Goal: Information Seeking & Learning: Learn about a topic

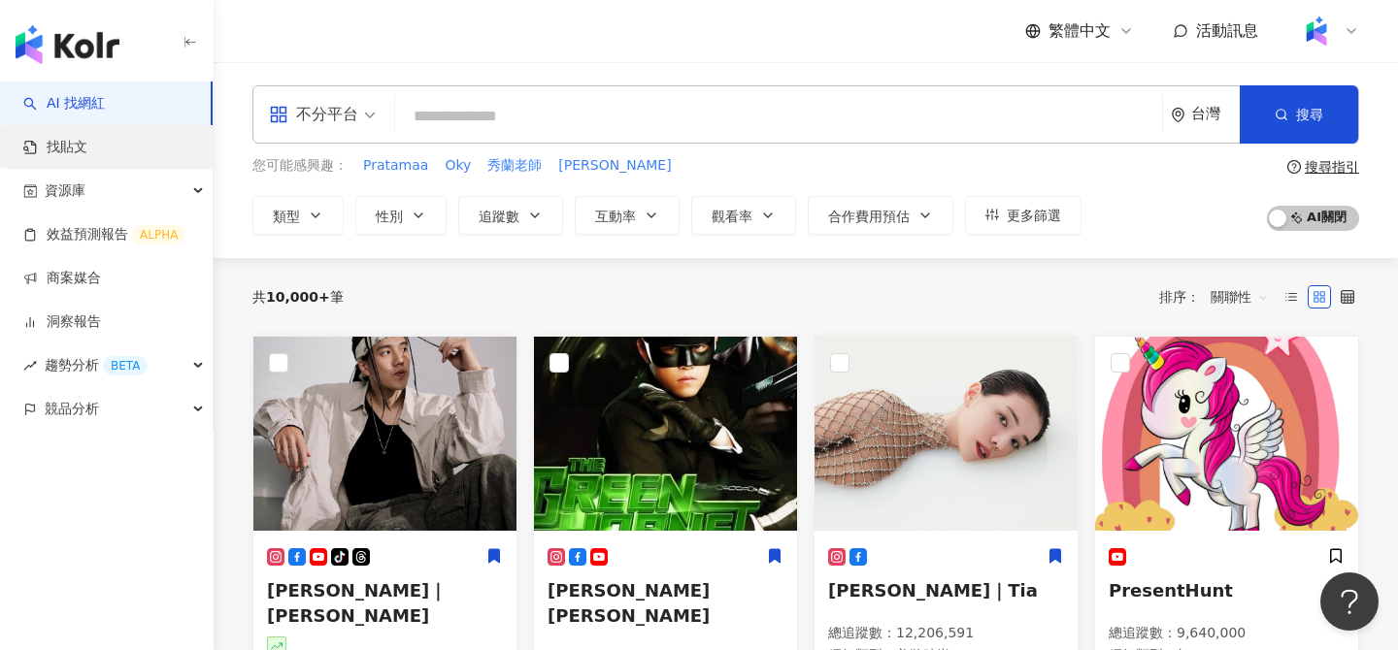
click at [87, 139] on link "找貼文" at bounding box center [55, 147] width 64 height 19
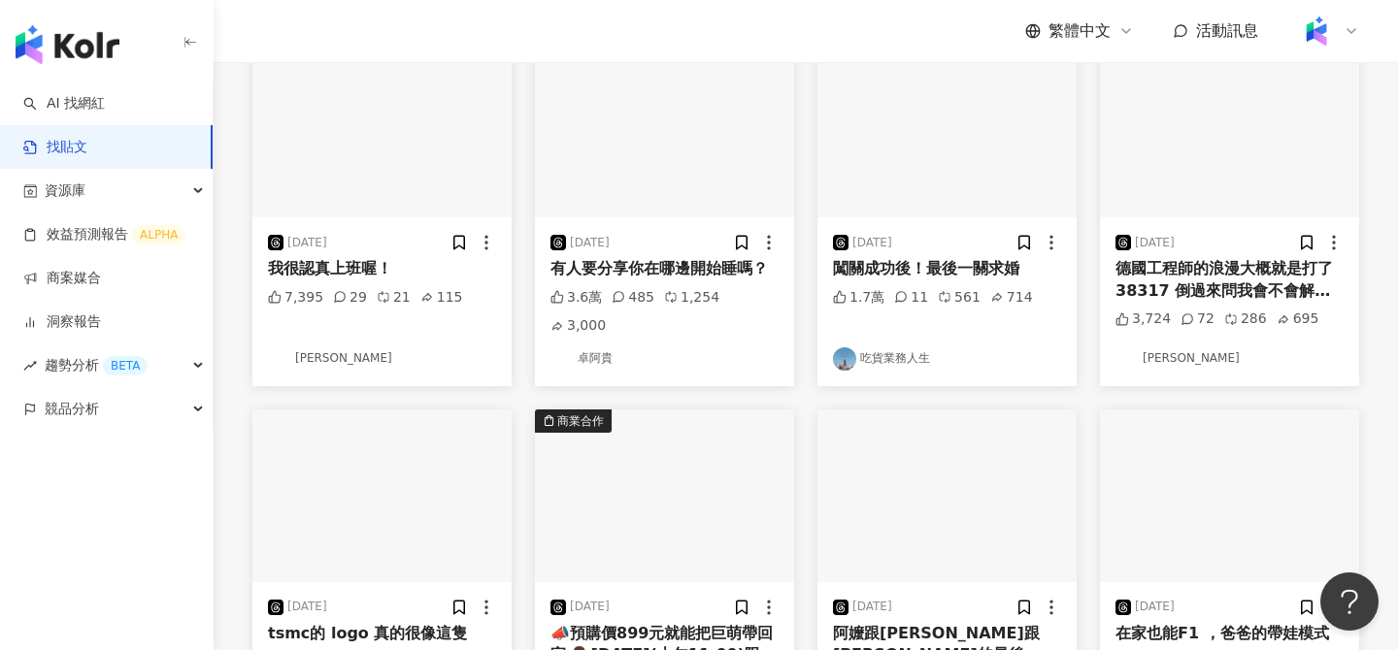
scroll to position [788, 0]
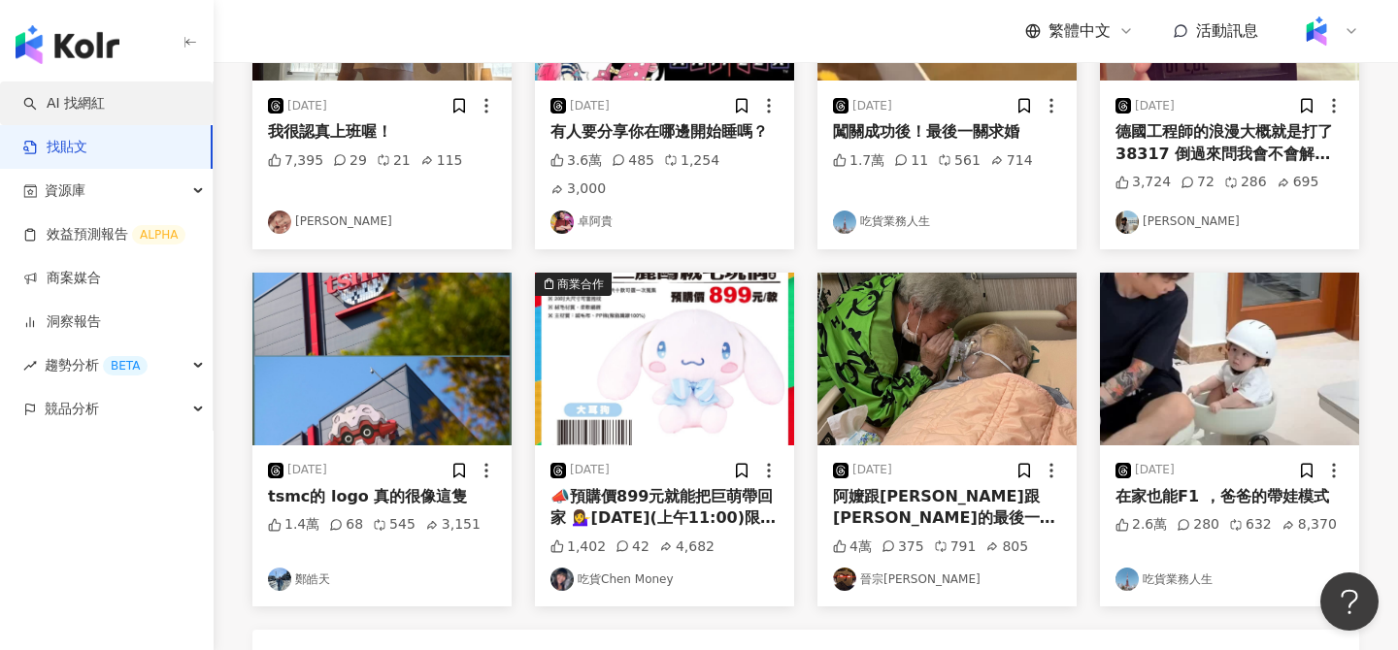
click at [105, 109] on link "AI 找網紅" at bounding box center [64, 103] width 82 height 19
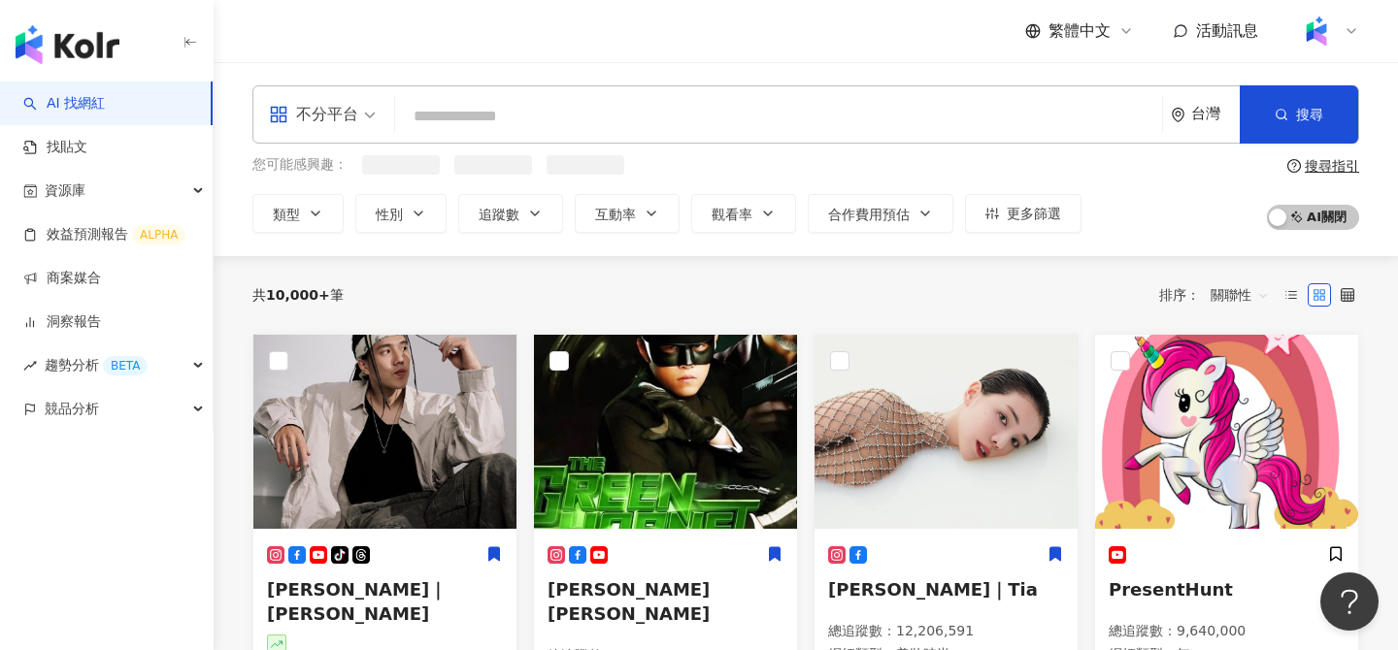
click at [496, 100] on input "search" at bounding box center [778, 116] width 751 height 37
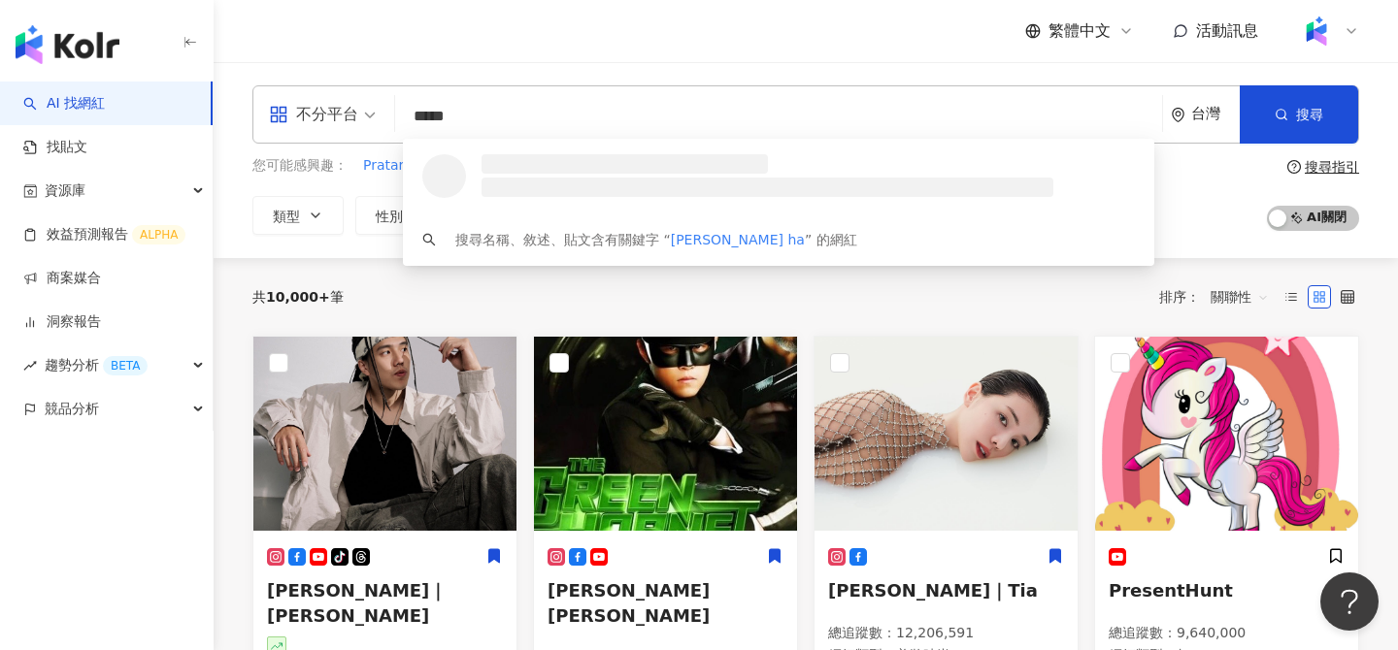
type input "******"
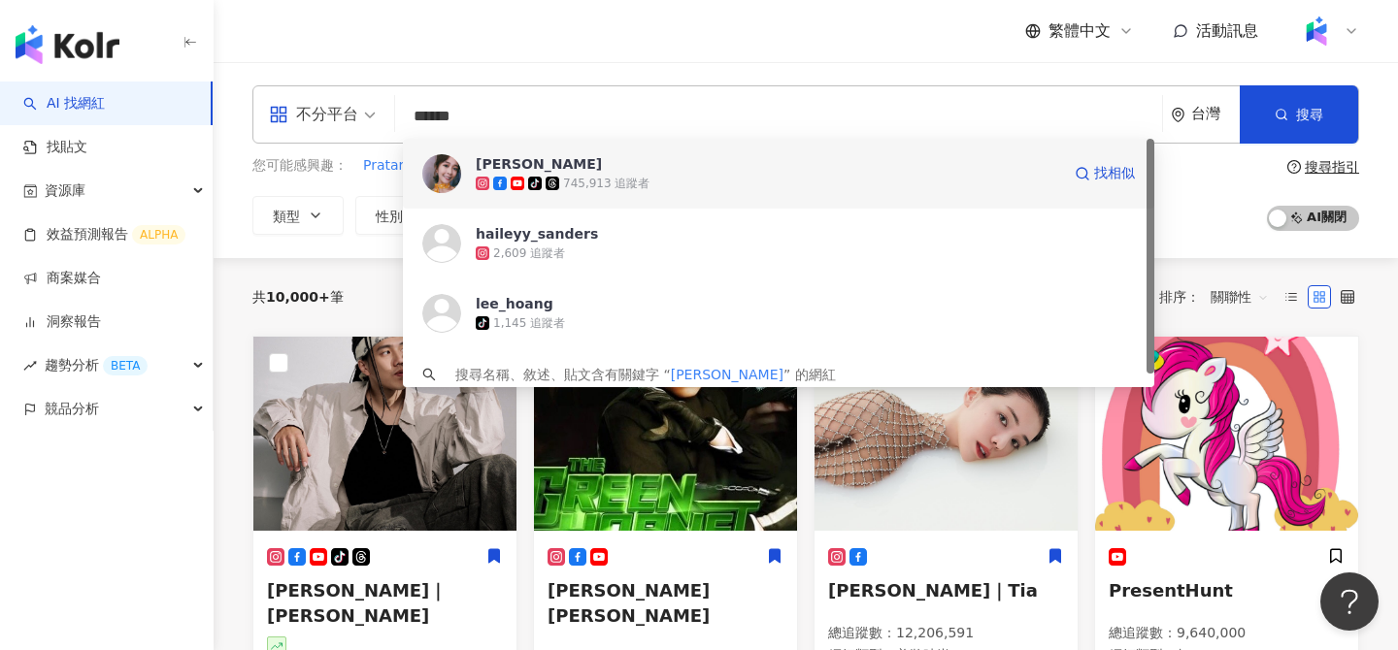
click at [632, 170] on span "[PERSON_NAME]" at bounding box center [768, 163] width 584 height 19
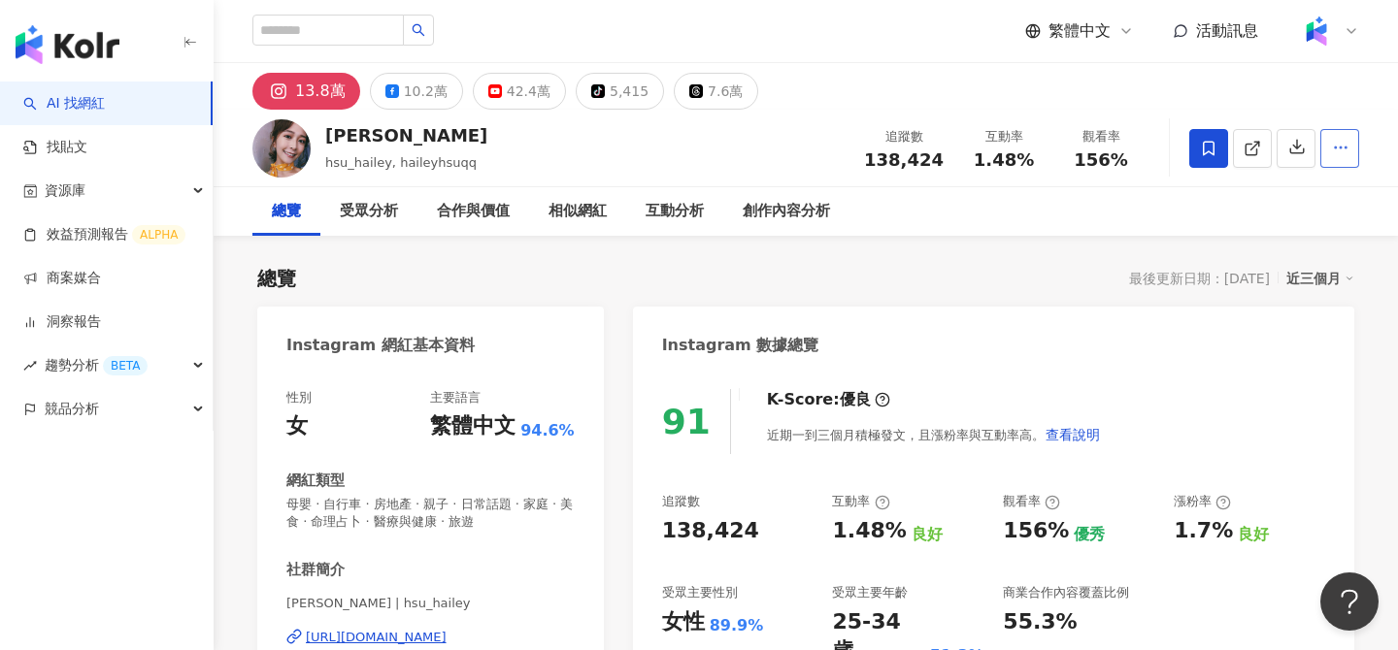
click at [1333, 144] on icon "button" at bounding box center [1340, 147] width 17 height 17
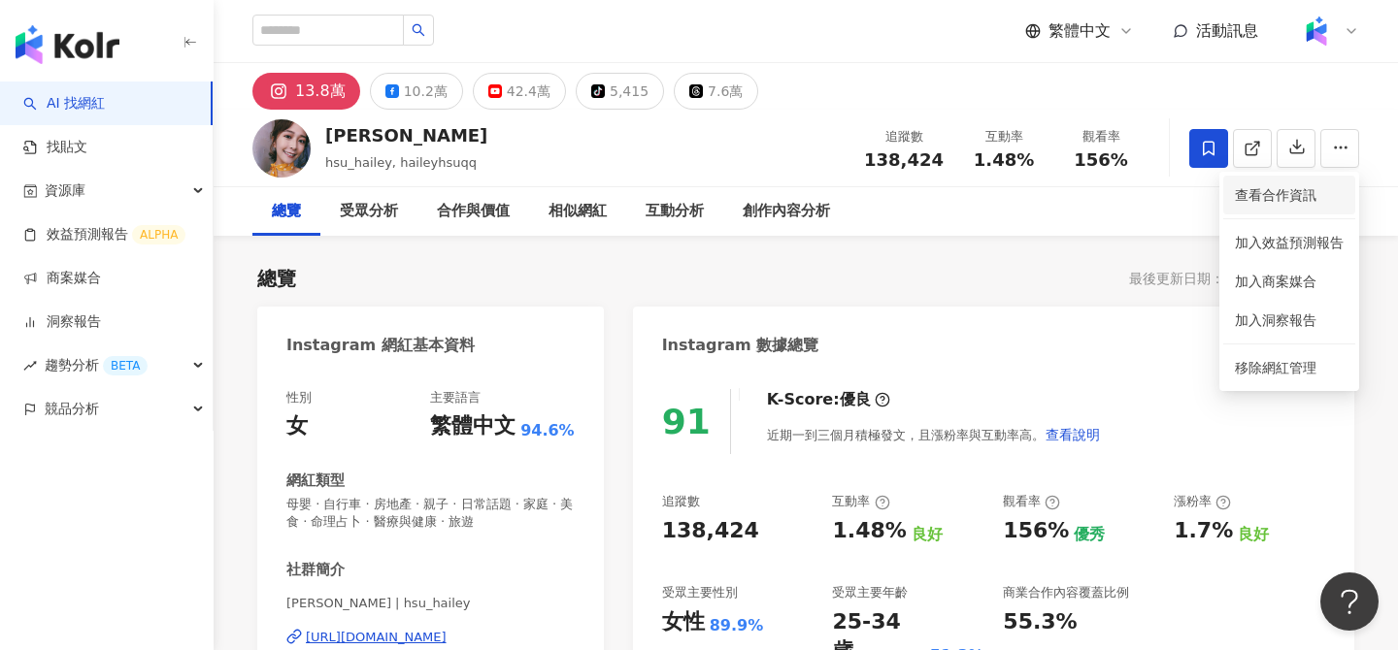
click at [1308, 188] on span "查看合作資訊" at bounding box center [1289, 194] width 109 height 21
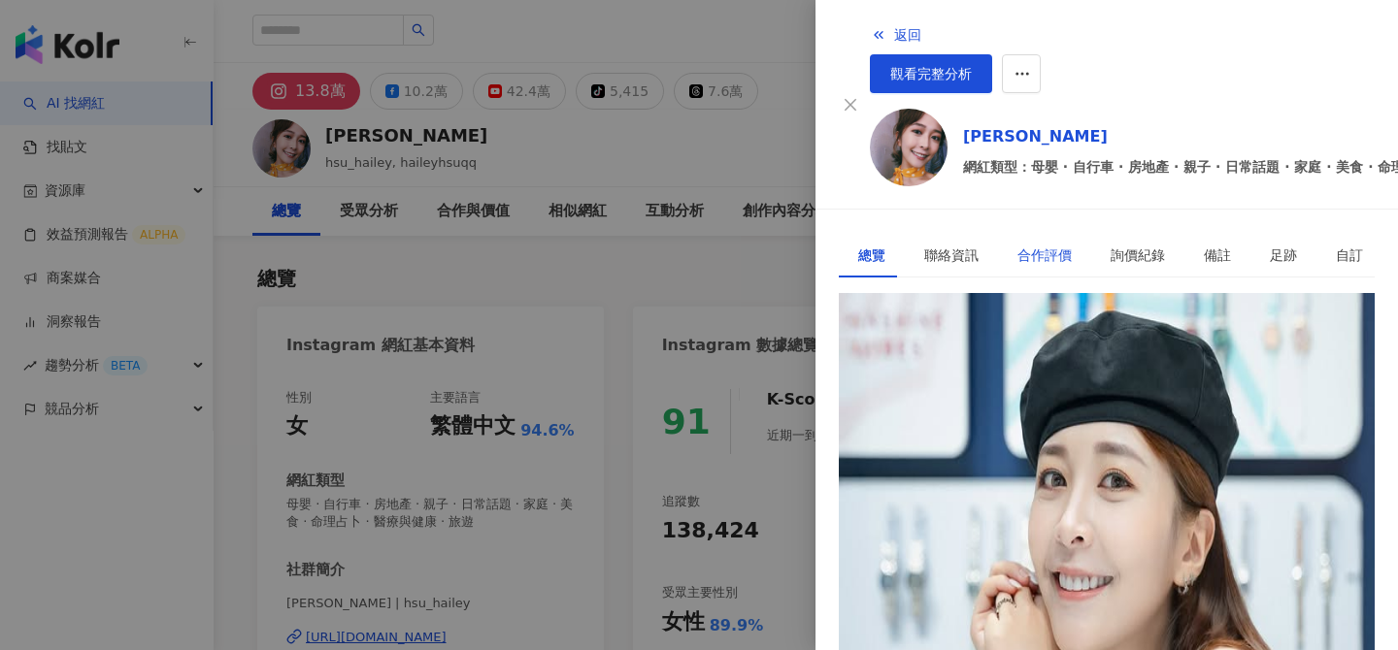
click at [1018, 245] on div "合作評價" at bounding box center [1044, 255] width 54 height 21
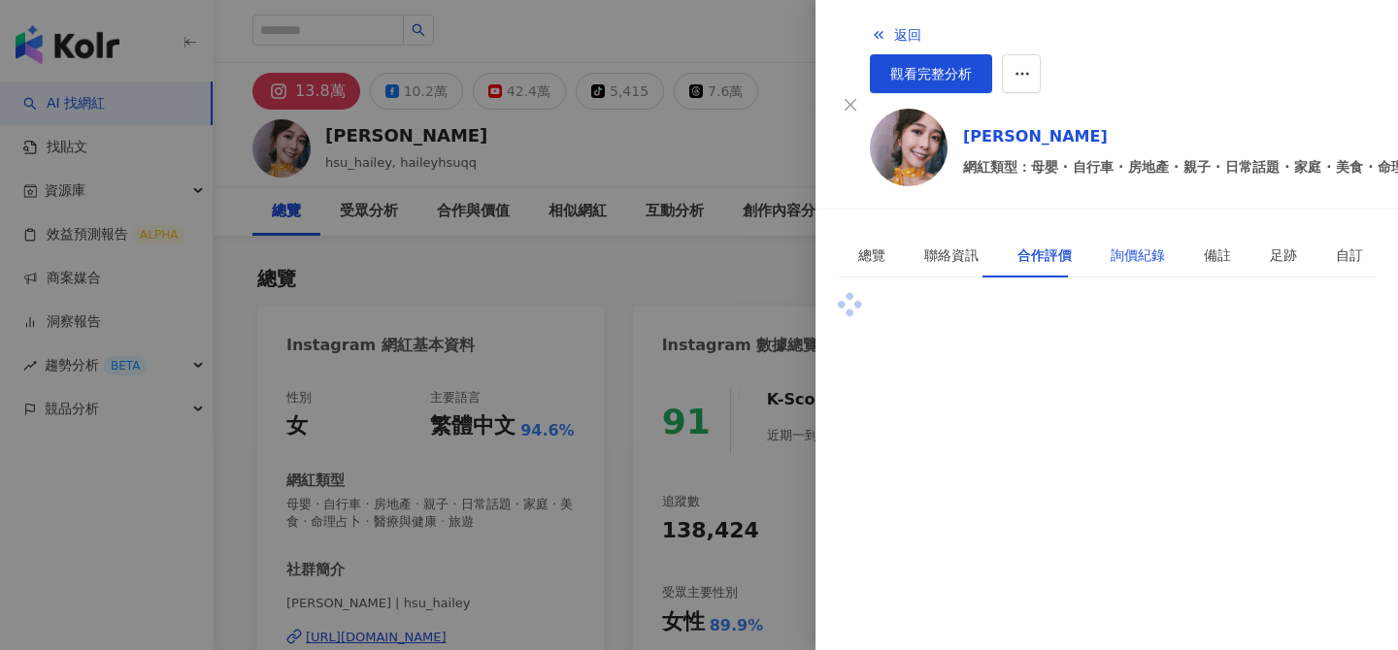
click at [1117, 245] on div "詢價紀錄" at bounding box center [1137, 255] width 54 height 21
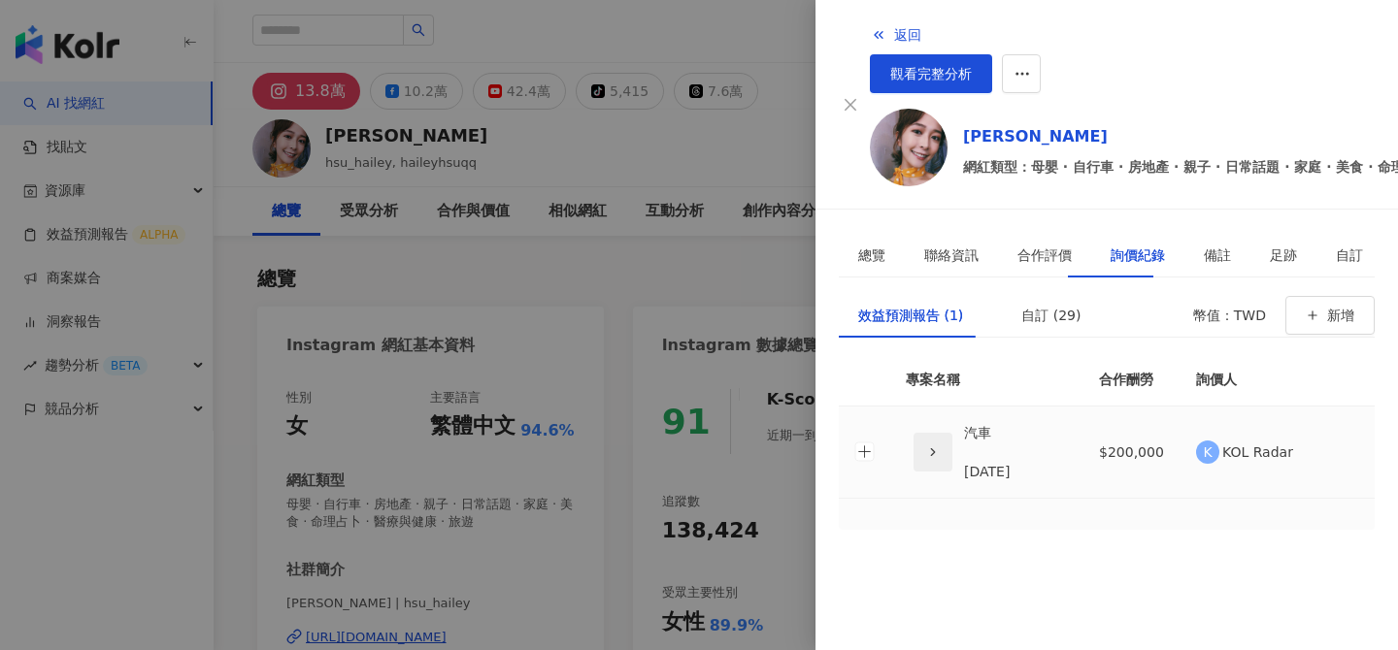
click at [926, 442] on span "button" at bounding box center [933, 452] width 14 height 20
click at [1033, 305] on div "自訂 (29)" at bounding box center [1050, 315] width 59 height 21
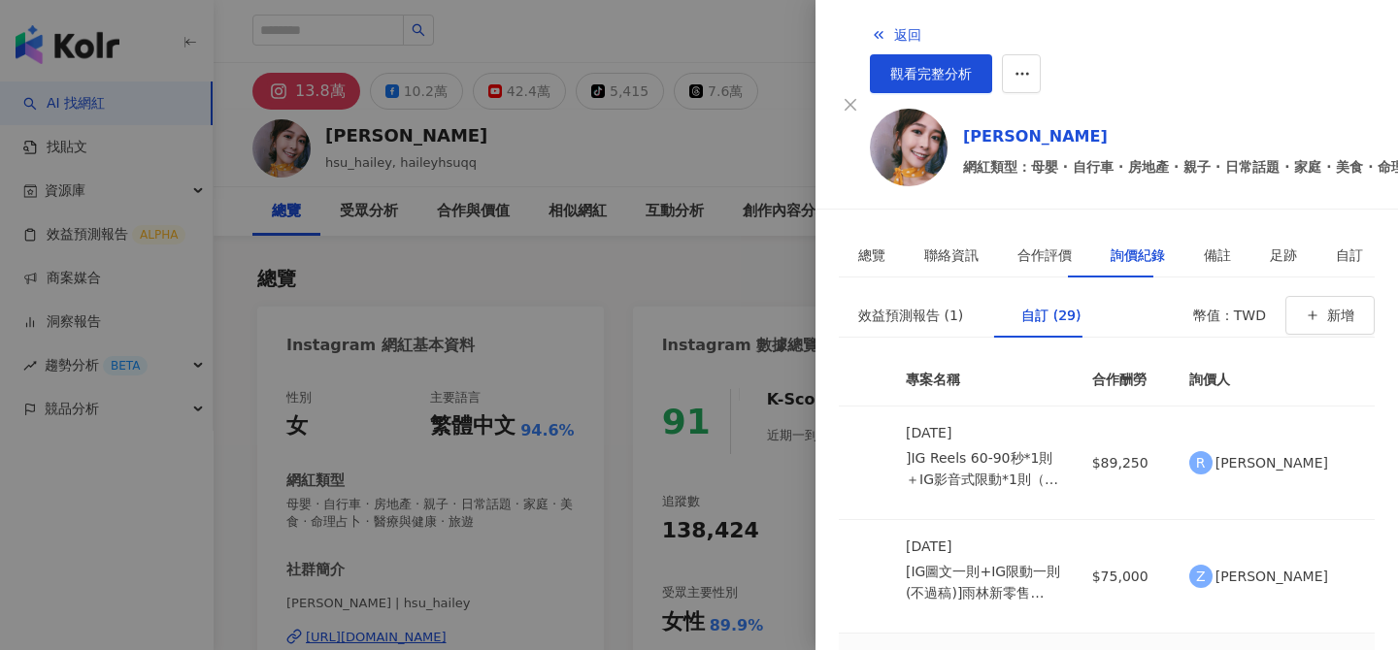
scroll to position [145, 0]
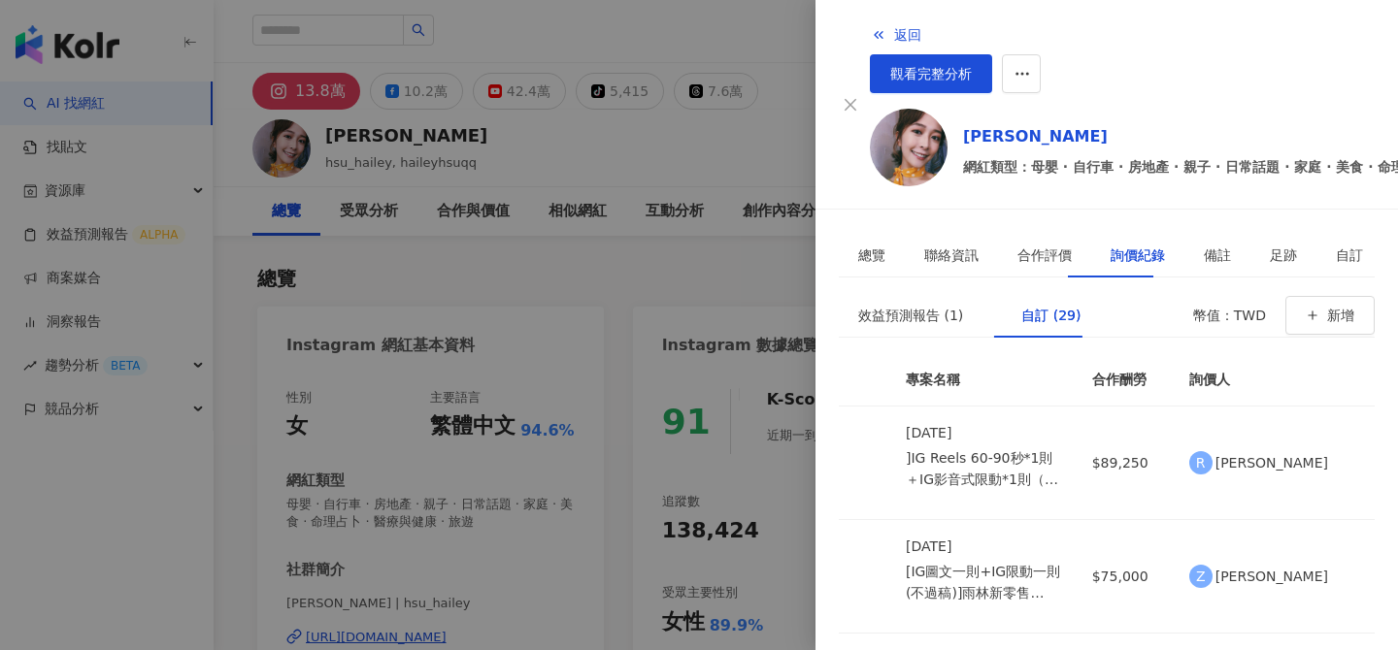
scroll to position [250, 0]
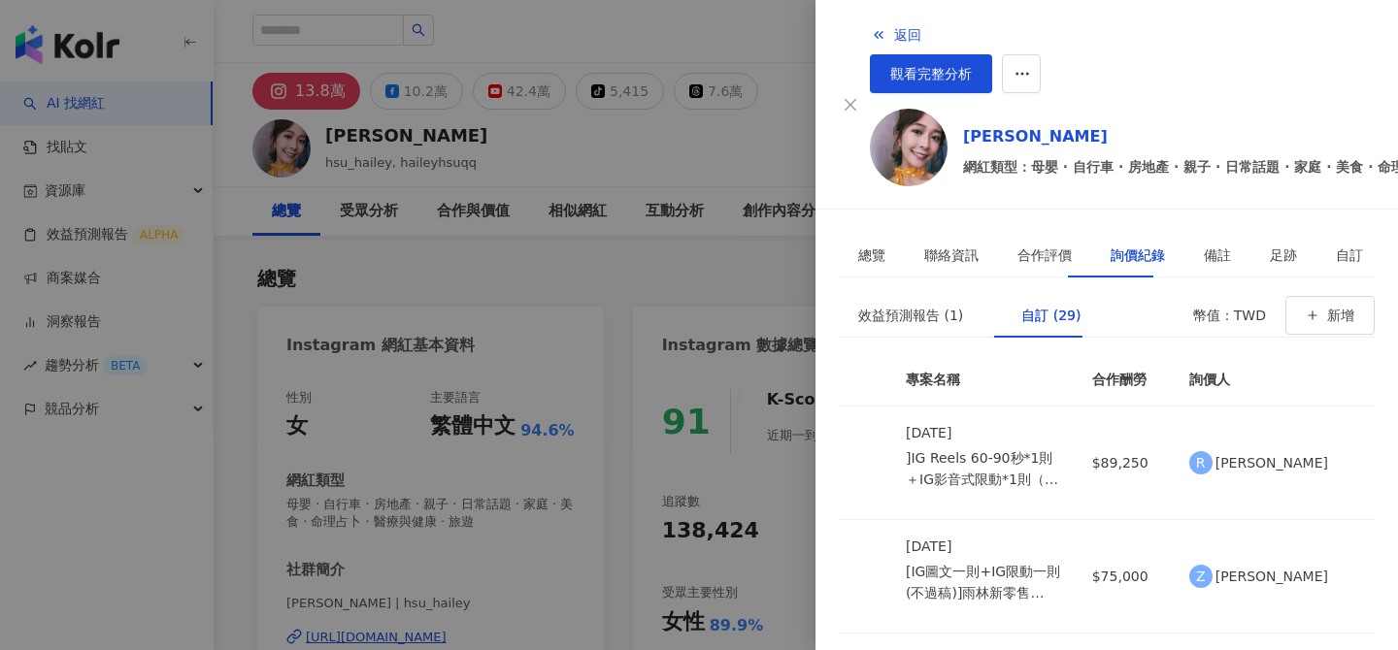
scroll to position [1329, 0]
